Goal: Complete application form: Complete application form

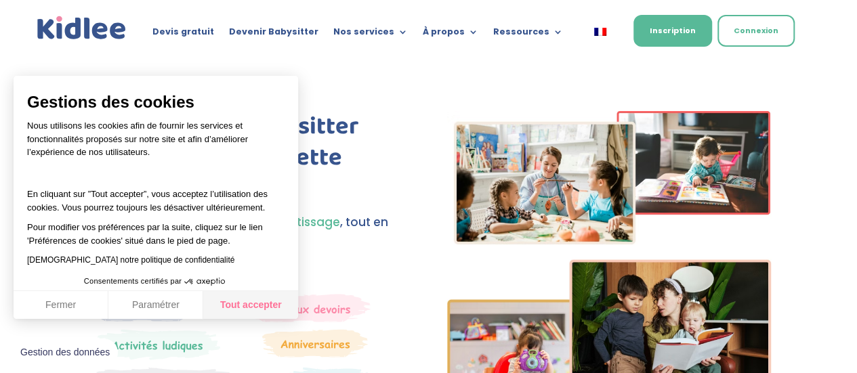
click at [235, 304] on button "Tout accepter" at bounding box center [250, 305] width 95 height 28
checkbox input "true"
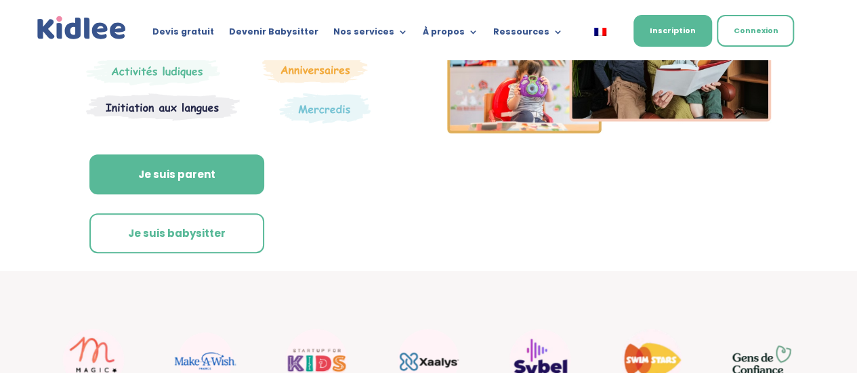
scroll to position [339, 0]
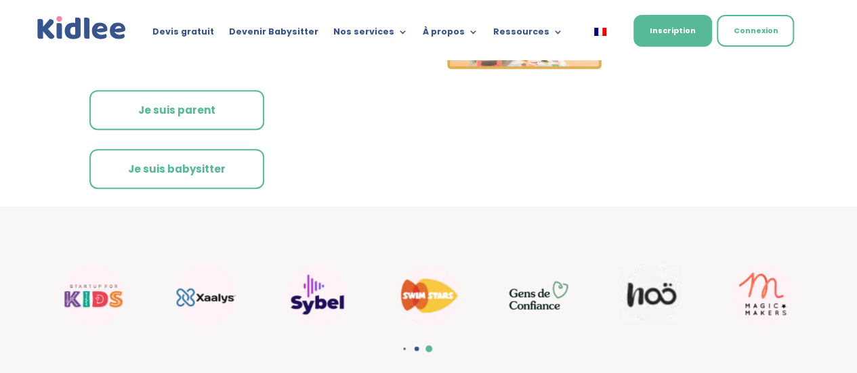
click at [170, 116] on link "Je suis parent" at bounding box center [176, 110] width 175 height 41
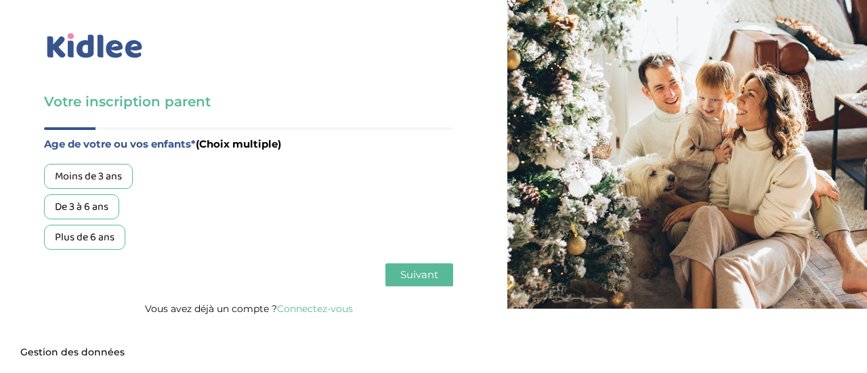
click at [115, 179] on div "Moins de 3 ans" at bounding box center [88, 176] width 89 height 25
click at [439, 281] on button "Suivant" at bounding box center [419, 274] width 68 height 23
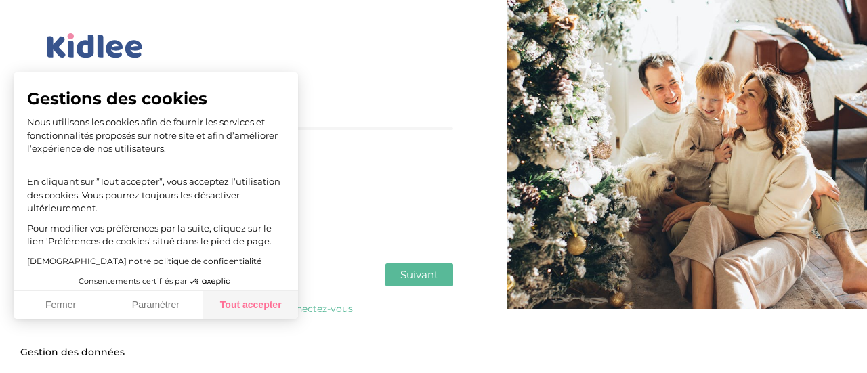
drag, startPoint x: 256, startPoint y: 302, endPoint x: 247, endPoint y: 299, distance: 9.4
click at [256, 303] on button "Tout accepter" at bounding box center [250, 305] width 95 height 28
checkbox input "true"
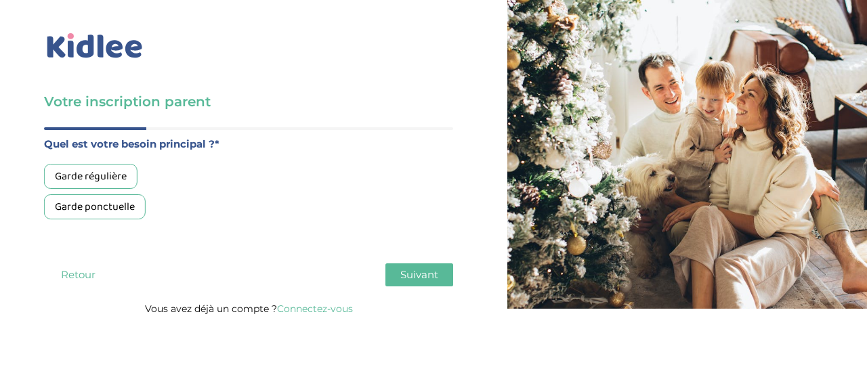
click at [110, 207] on div "Garde ponctuelle" at bounding box center [95, 206] width 102 height 25
click at [442, 282] on button "Suivant" at bounding box center [419, 274] width 68 height 23
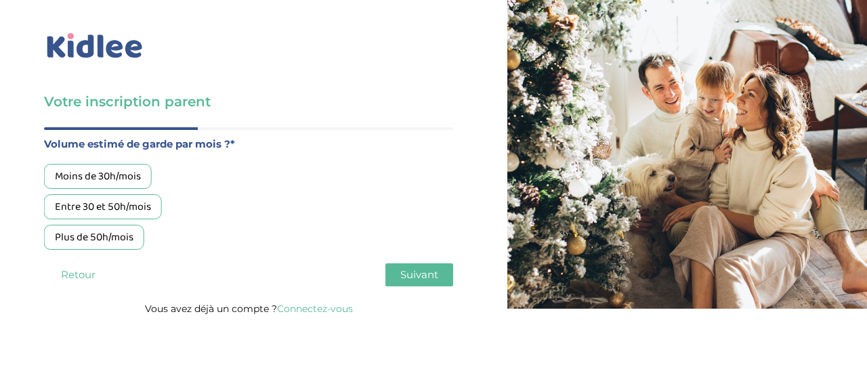
click at [131, 170] on div "Moins de 30h/mois" at bounding box center [98, 176] width 108 height 25
click at [436, 285] on button "Suivant" at bounding box center [419, 274] width 68 height 23
